Goal: Find specific page/section: Find specific page/section

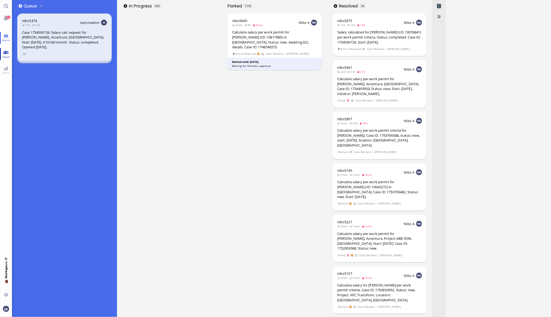
click at [5, 53] on link "Team" at bounding box center [6, 54] width 12 height 12
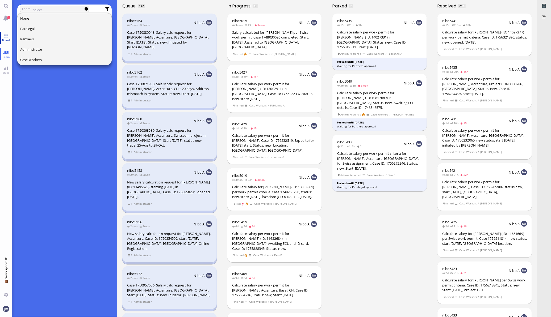
click at [6, 37] on link "Board" at bounding box center [6, 38] width 12 height 12
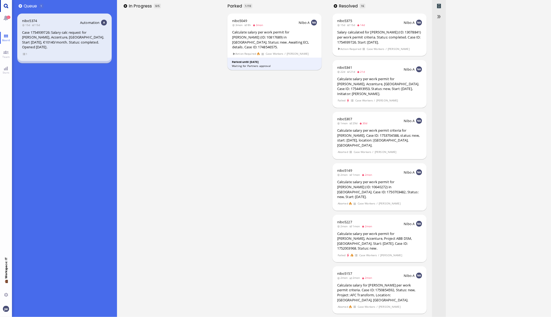
click at [9, 6] on link "Main menu" at bounding box center [6, 6] width 12 height 12
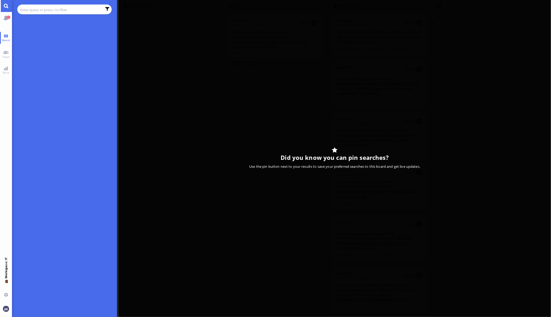
click at [51, 12] on input "text" at bounding box center [61, 10] width 82 height 6
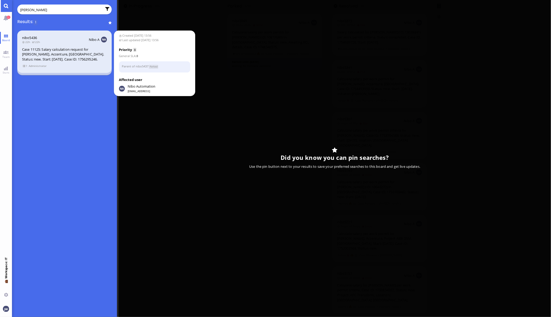
type input "[PERSON_NAME]"
click at [52, 48] on div "Case 11125: Salary calculation request for [PERSON_NAME], Accenture, [GEOGRAPHI…" at bounding box center [64, 54] width 85 height 15
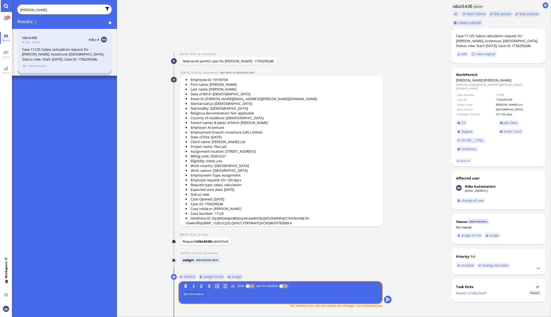
click at [29, 63] on section "1 Administrator" at bounding box center [64, 65] width 85 height 5
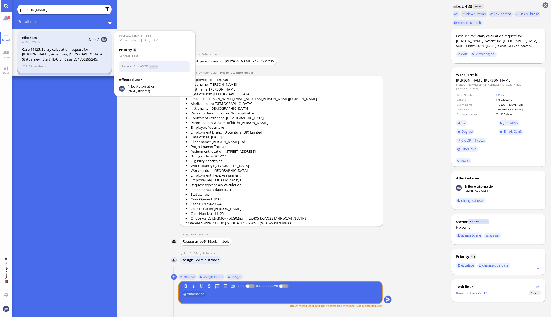
click at [27, 66] on span "1" at bounding box center [24, 66] width 5 height 5
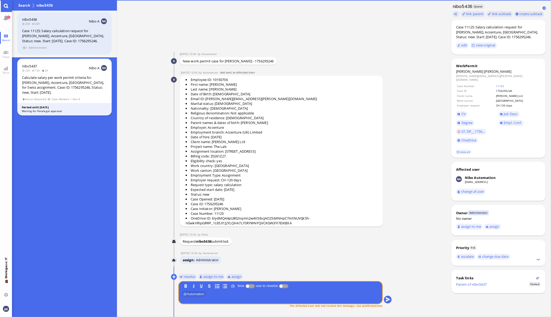
click at [41, 72] on span "12h" at bounding box center [37, 71] width 10 height 4
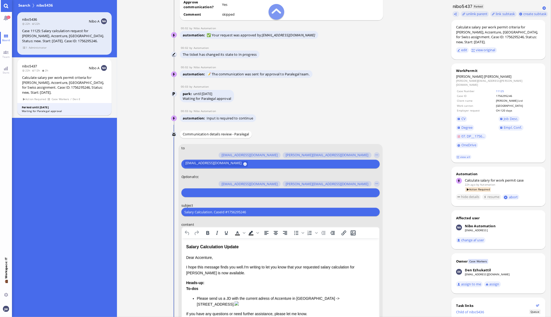
scroll to position [-133, 0]
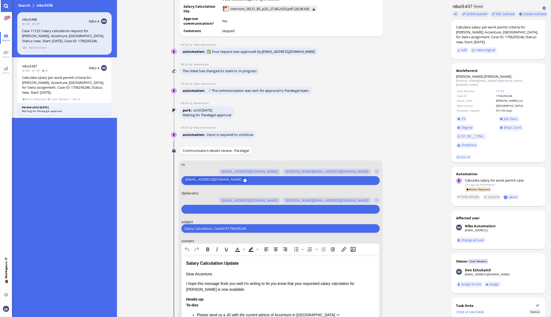
click at [409, 211] on ticket "[DATE] 13:56 by Automation Automation Calculate eligible salary for work permit…" at bounding box center [281, 158] width 329 height 317
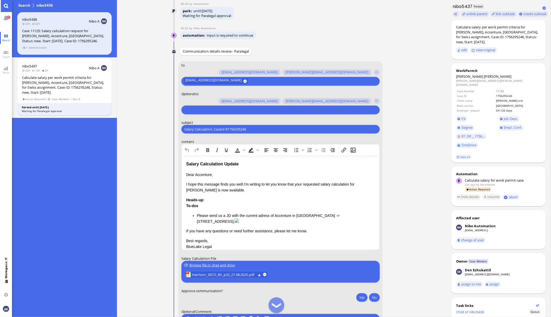
scroll to position [0, 0]
